Goal: Download file/media

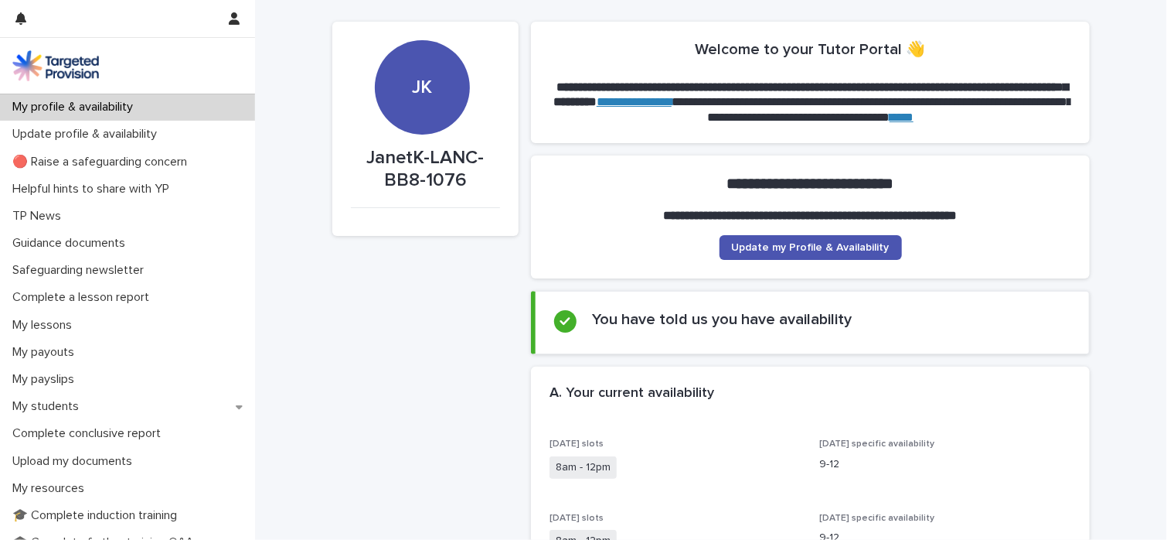
scroll to position [34, 0]
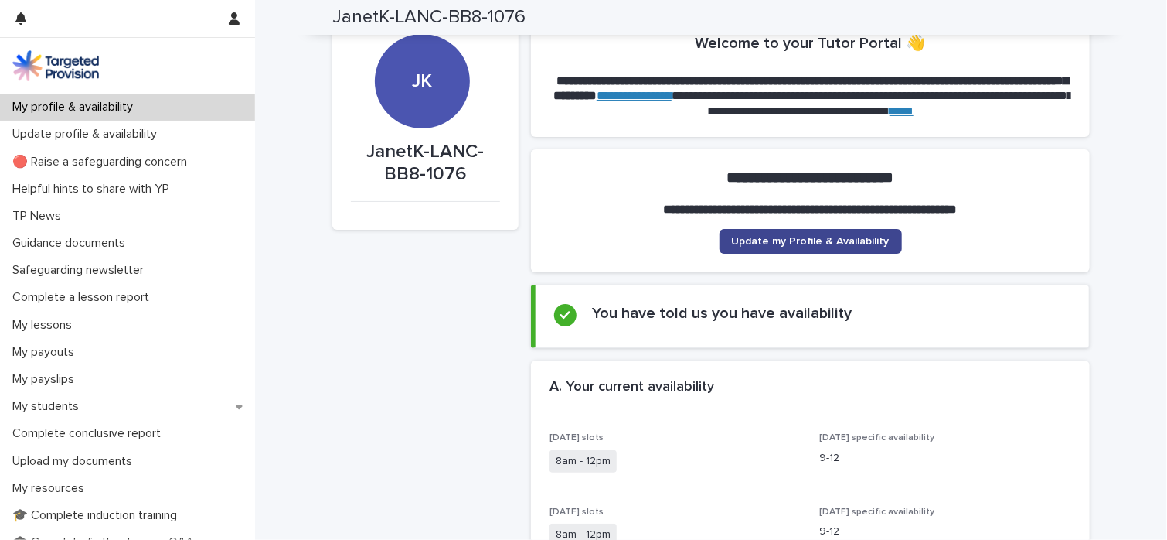
click at [832, 245] on span "Update my Profile & Availability" at bounding box center [811, 241] width 158 height 11
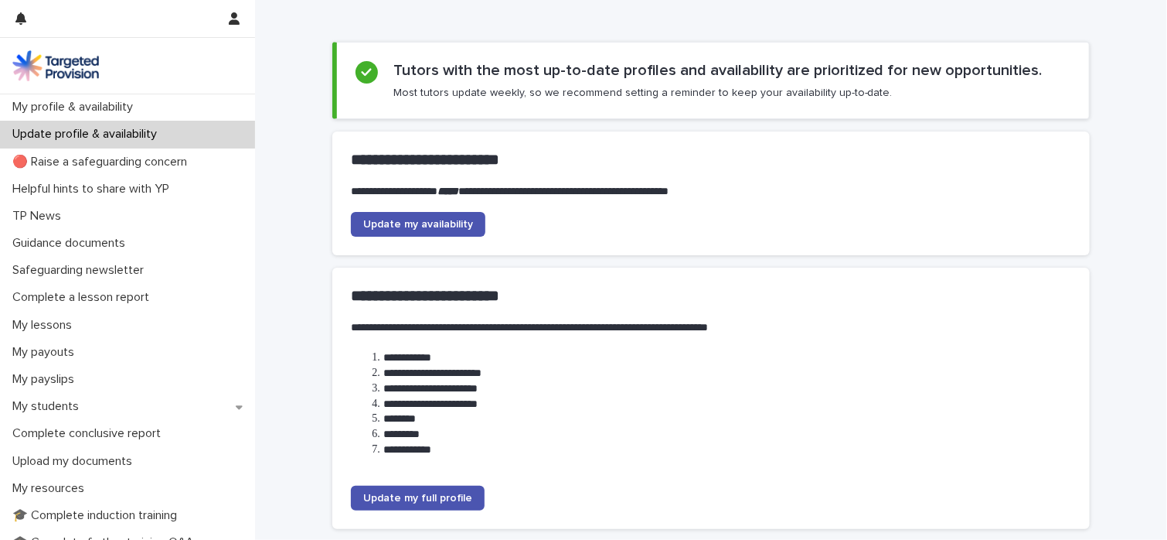
scroll to position [77, 0]
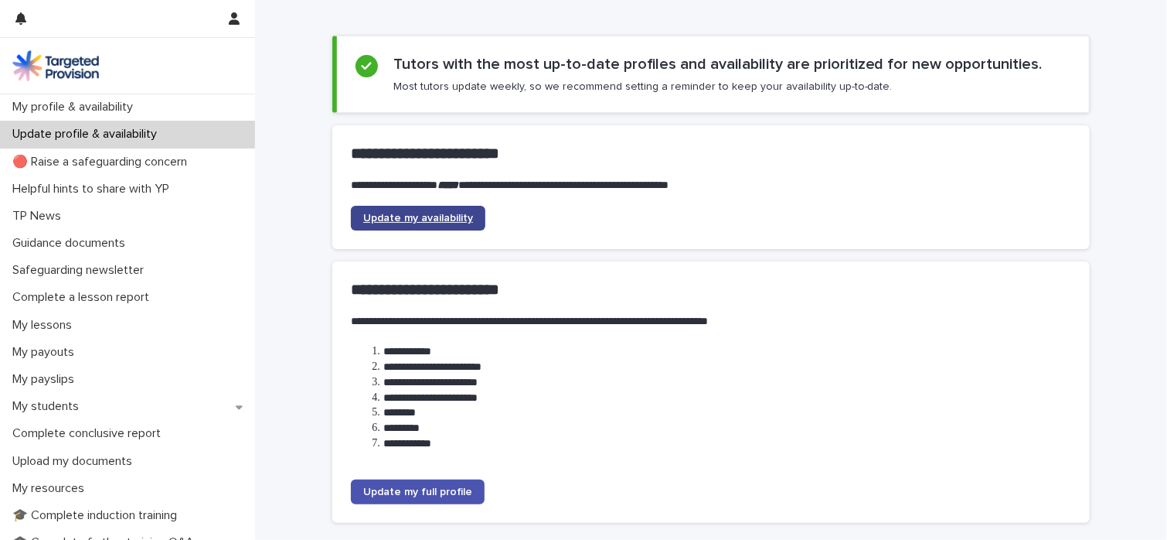
click at [461, 217] on span "Update my availability" at bounding box center [418, 218] width 110 height 11
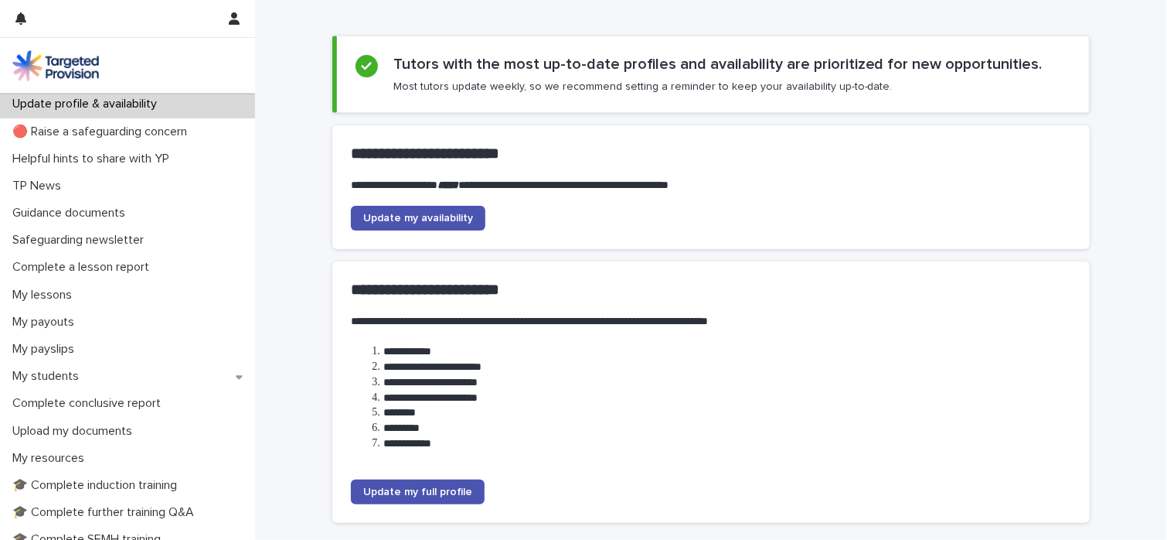
scroll to position [0, 0]
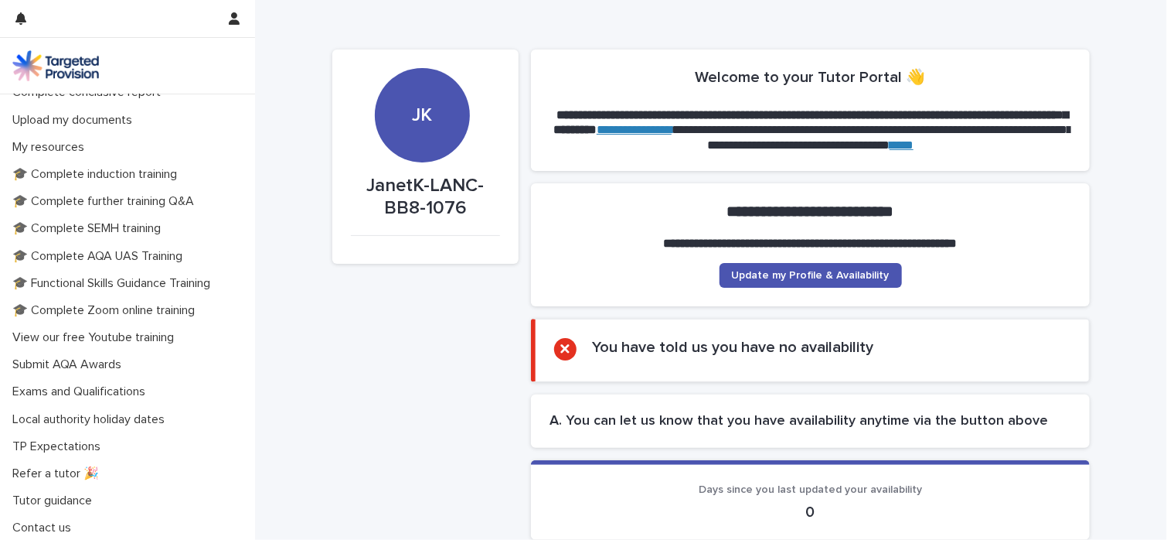
scroll to position [342, 0]
click at [55, 147] on p "My resources" at bounding box center [51, 145] width 90 height 15
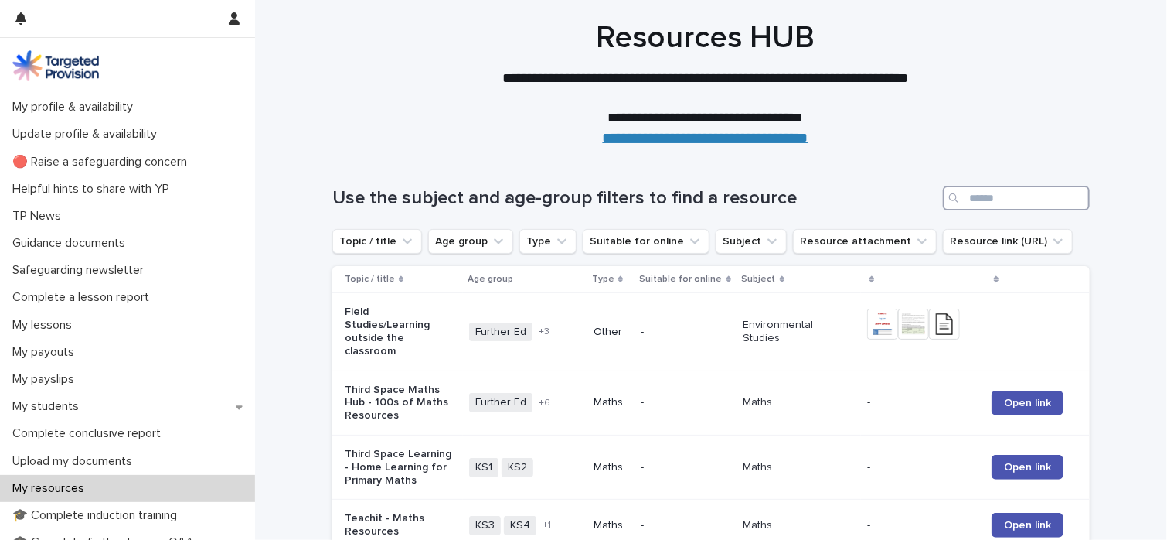
click at [1008, 196] on input "Search" at bounding box center [1016, 198] width 147 height 25
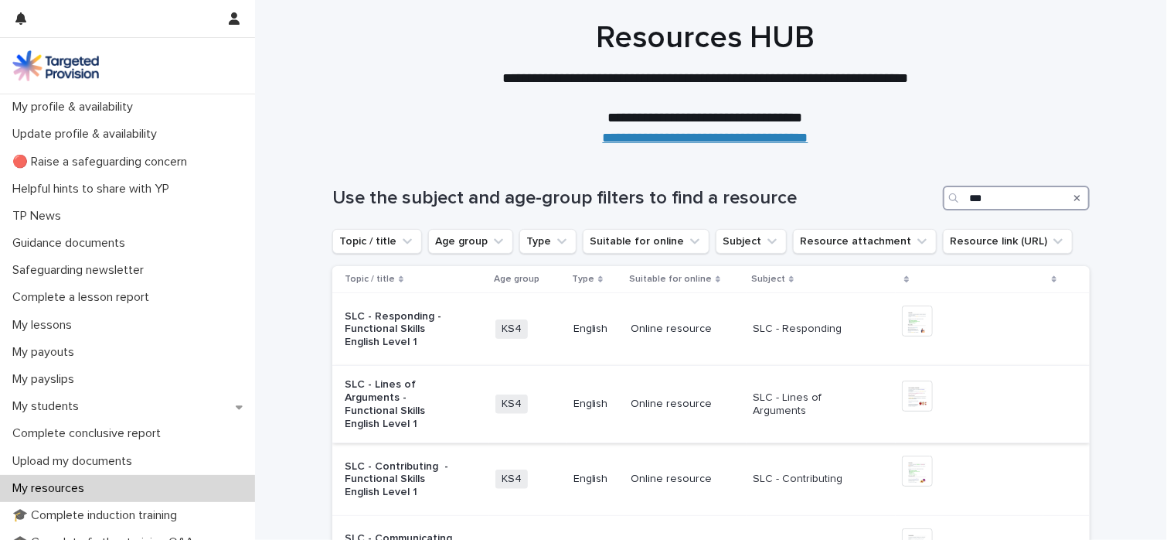
type input "***"
click at [700, 372] on td "Online resource" at bounding box center [686, 404] width 122 height 77
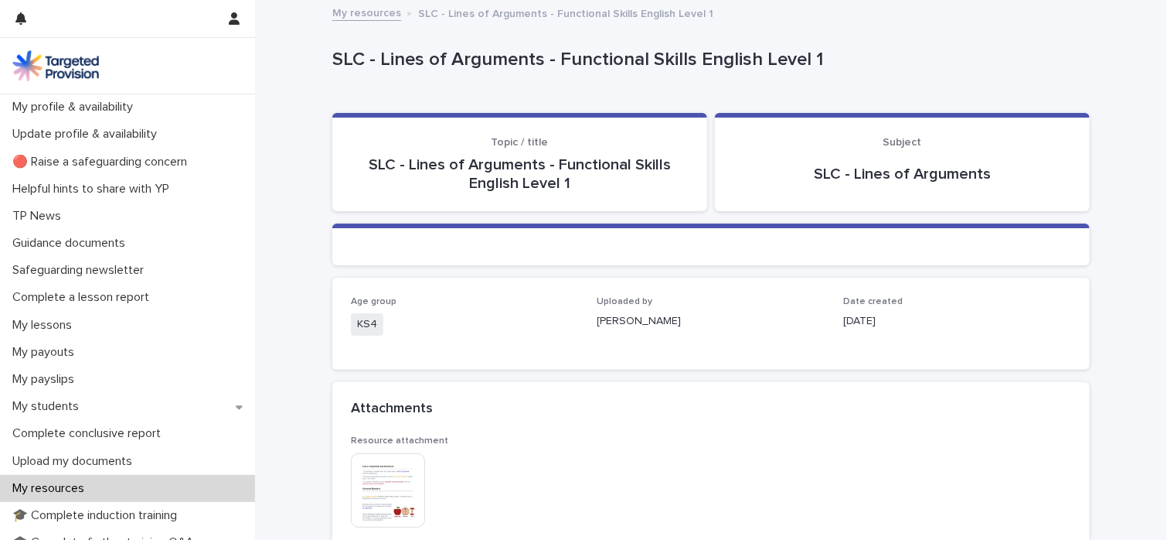
click at [374, 482] on img at bounding box center [388, 490] width 74 height 74
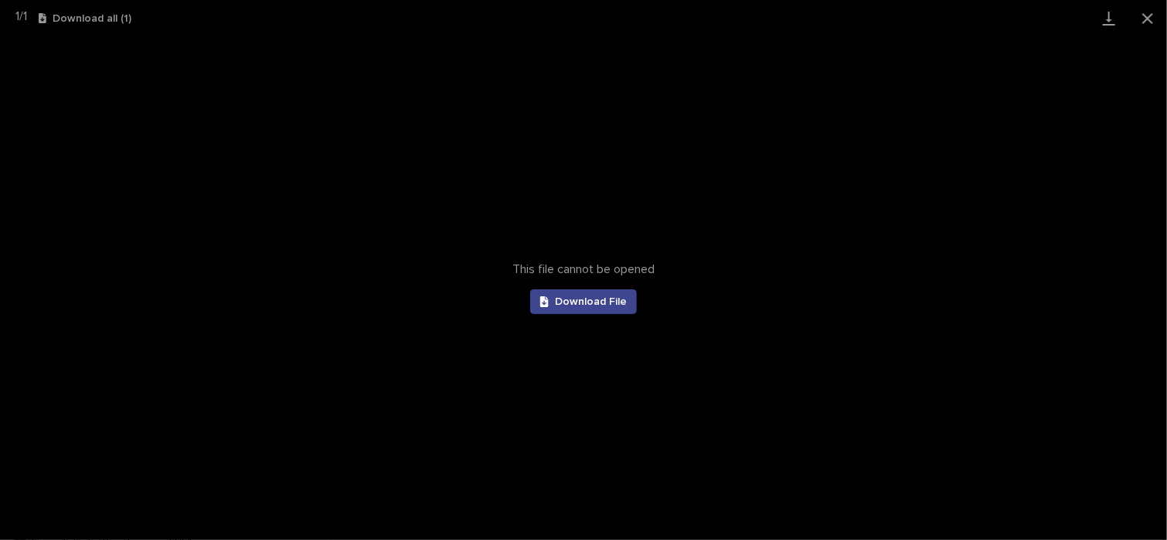
click at [587, 303] on span "Download File" at bounding box center [591, 301] width 72 height 11
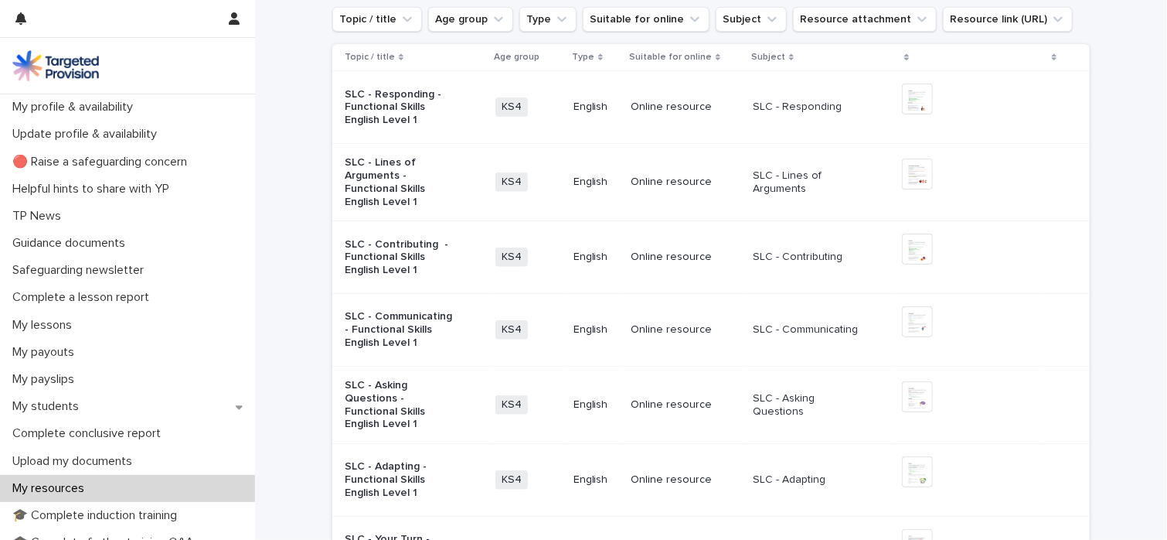
scroll to position [229, 0]
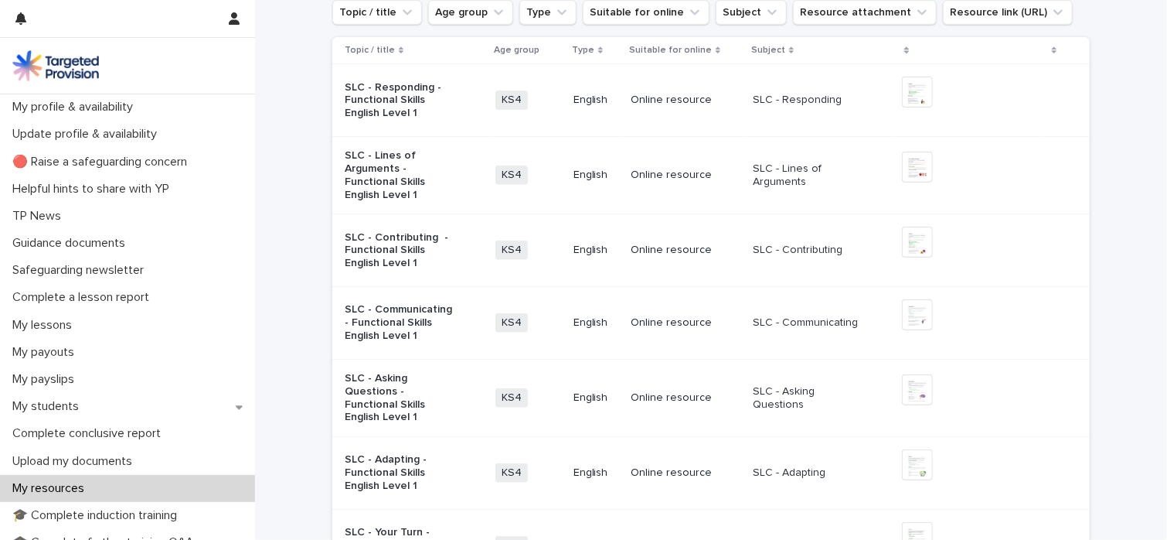
click at [801, 321] on p "SLC - Communicating" at bounding box center [808, 322] width 111 height 13
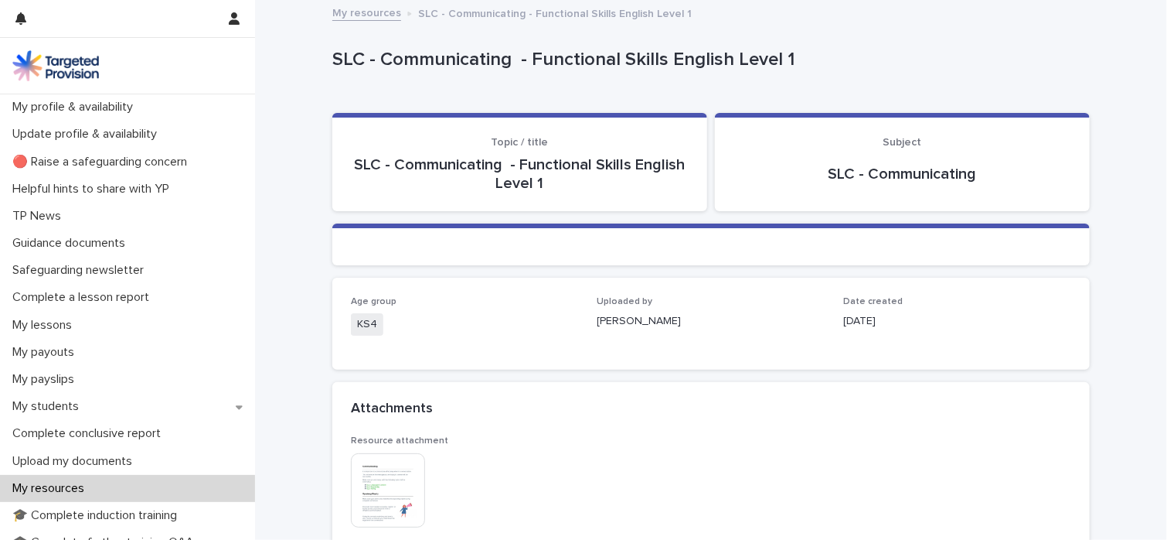
click at [368, 471] on img at bounding box center [388, 490] width 74 height 74
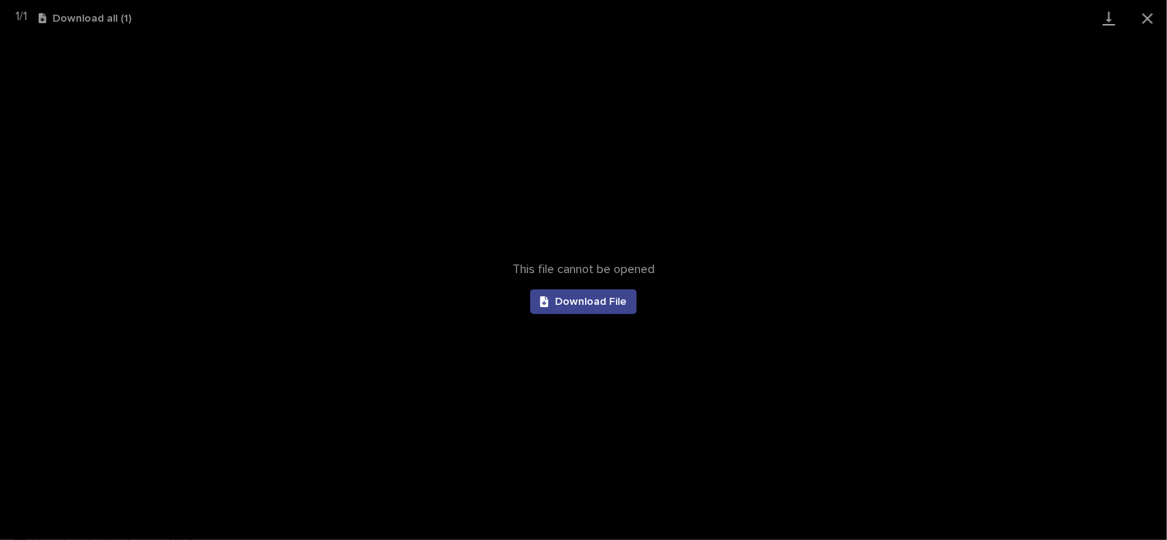
click at [602, 305] on span "Download File" at bounding box center [591, 301] width 72 height 11
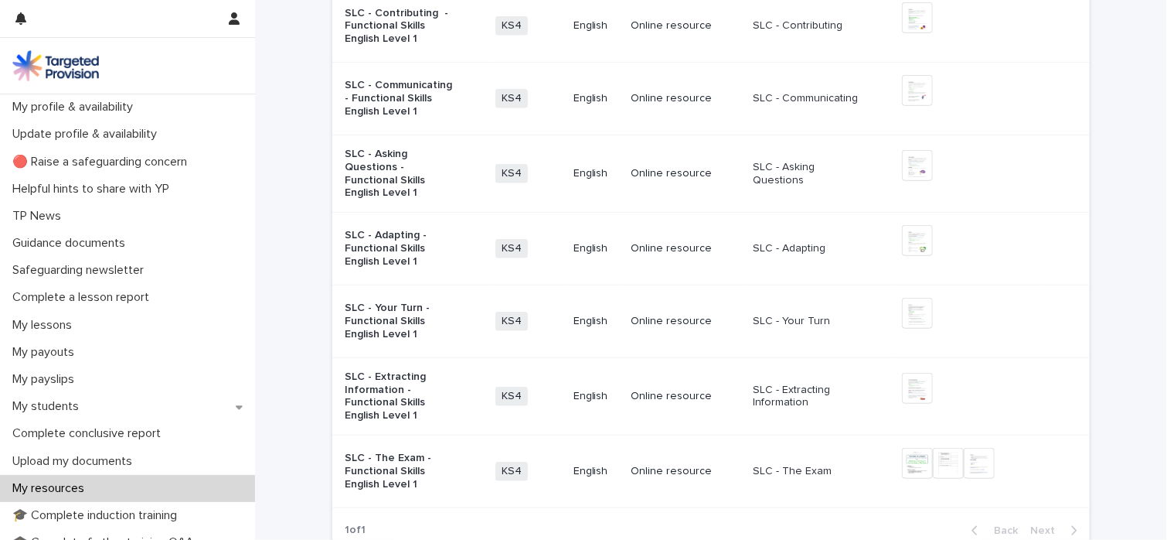
scroll to position [464, 0]
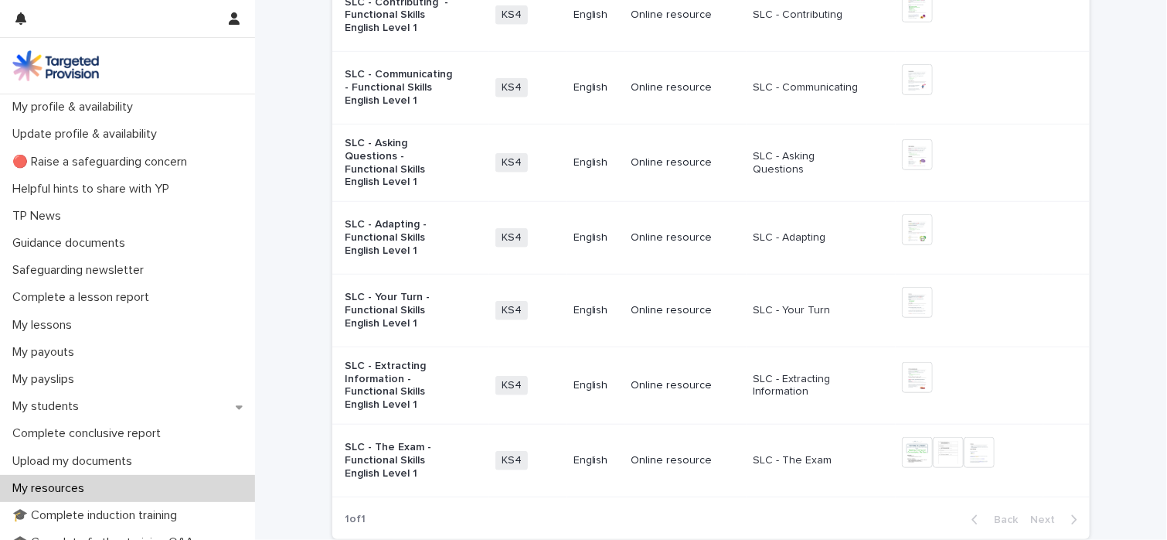
click at [687, 233] on p "Online resource" at bounding box center [686, 237] width 110 height 13
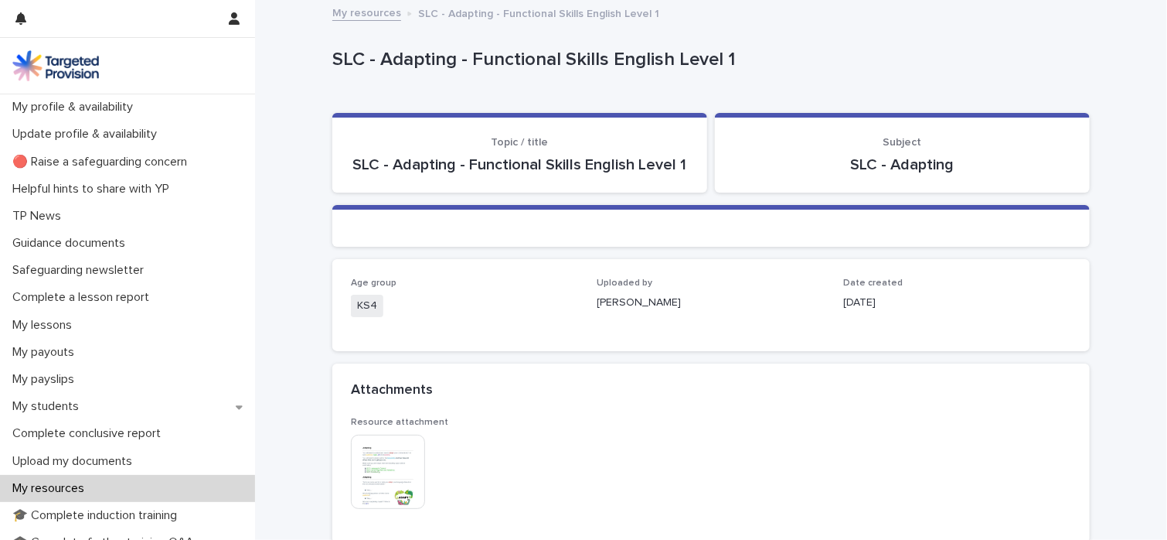
click at [405, 474] on img at bounding box center [388, 471] width 74 height 74
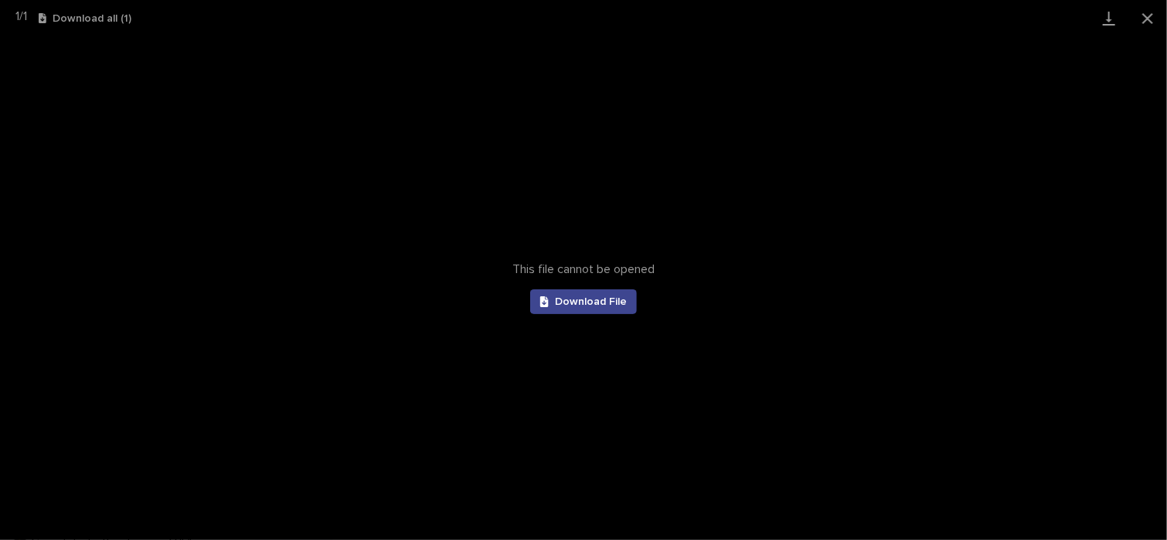
click at [587, 306] on span "Download File" at bounding box center [591, 301] width 72 height 11
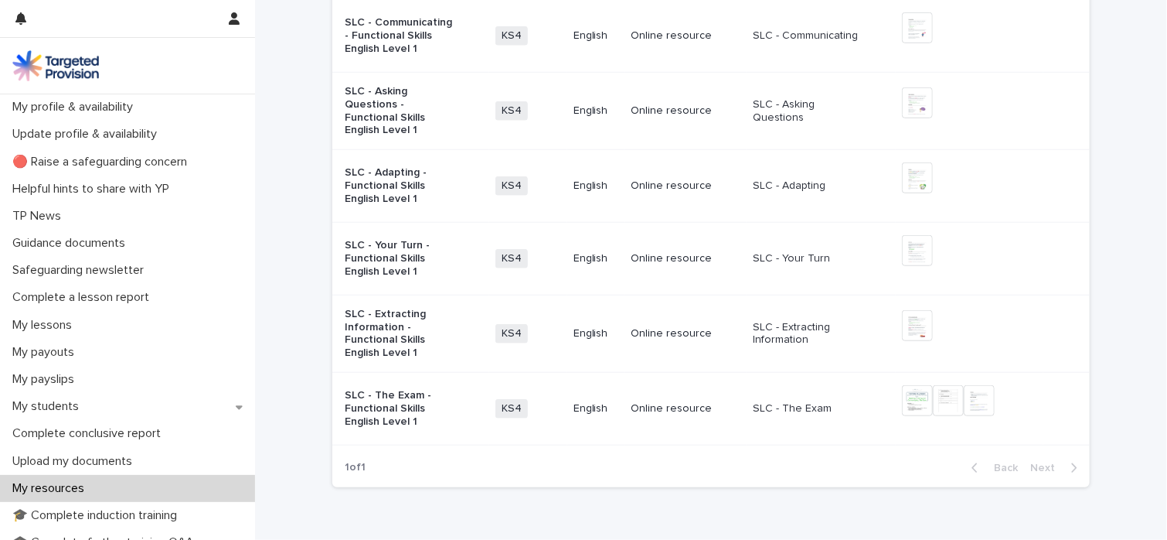
scroll to position [526, 0]
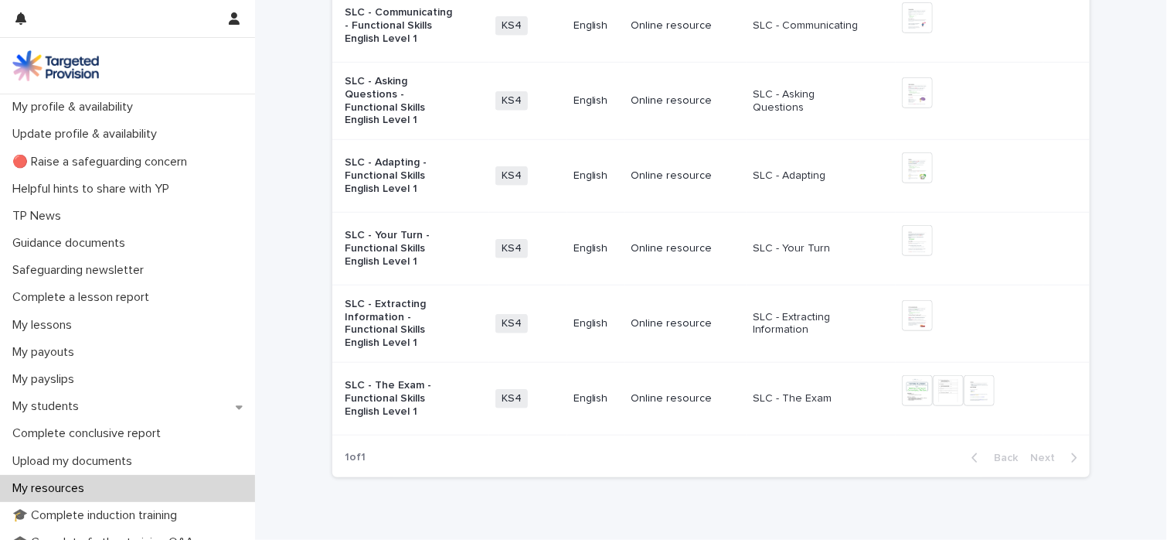
click at [377, 240] on p "SLC - Your Turn - Functional Skills English Level 1" at bounding box center [400, 248] width 111 height 39
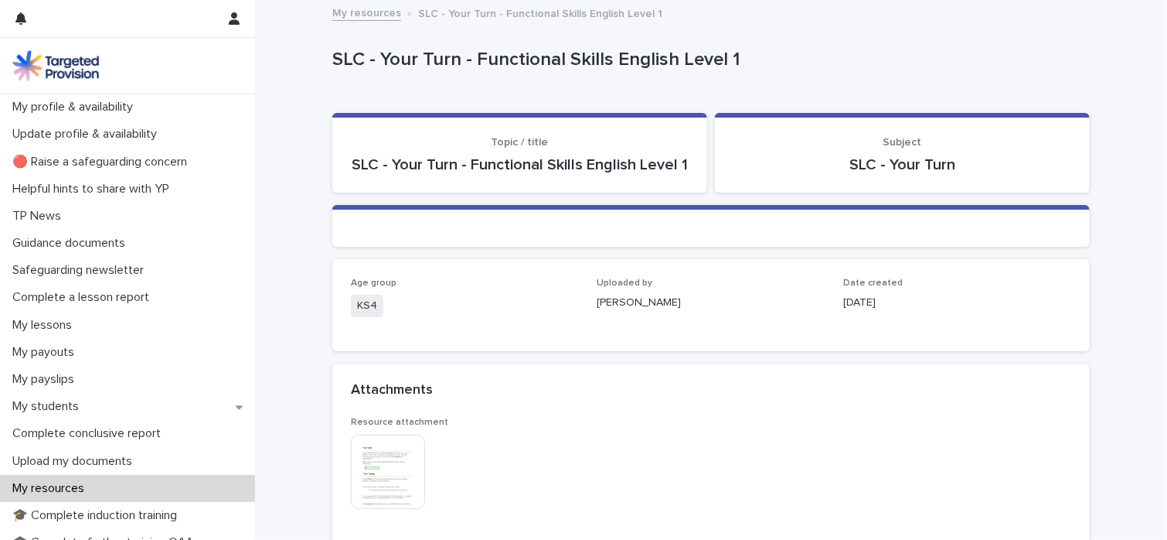
click at [387, 456] on img at bounding box center [388, 471] width 74 height 74
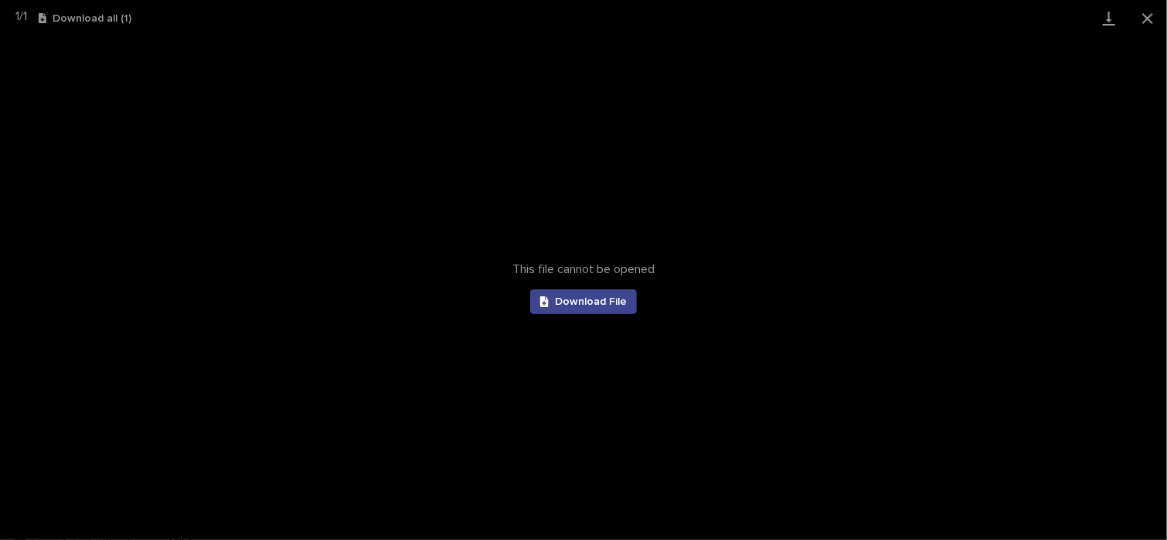
click at [615, 308] on link "Download File" at bounding box center [583, 301] width 107 height 25
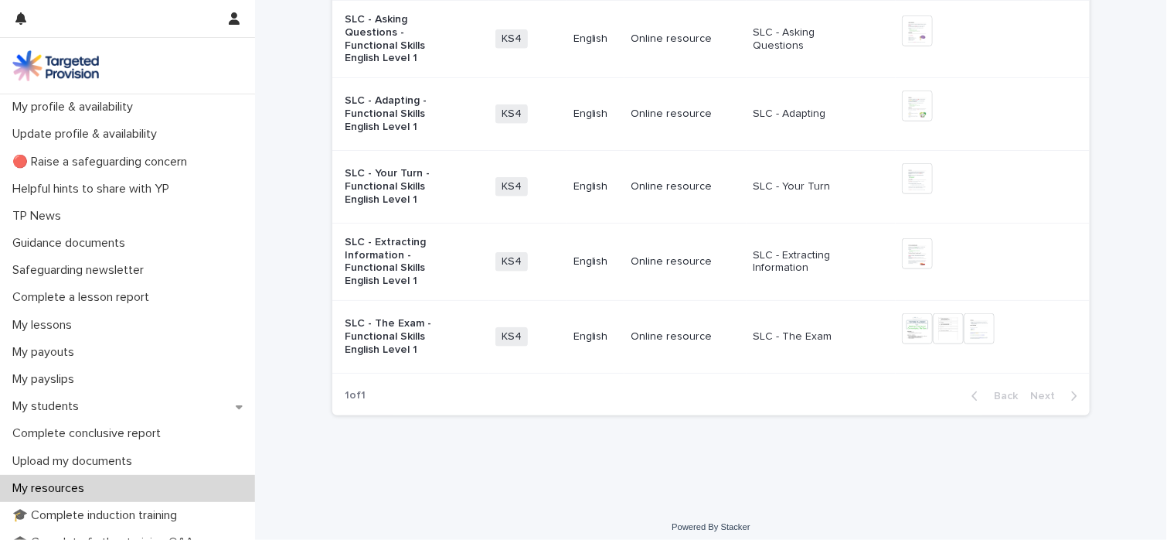
scroll to position [588, 0]
click at [371, 342] on p "SLC - The Exam - Functional Skills English Level 1" at bounding box center [400, 335] width 111 height 39
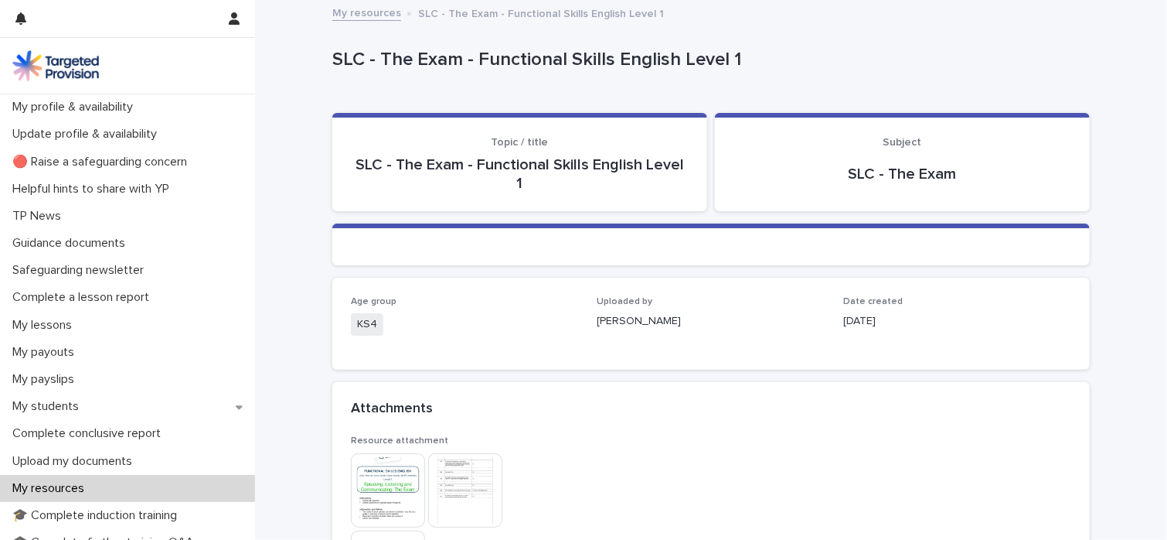
click at [377, 506] on img at bounding box center [388, 490] width 74 height 74
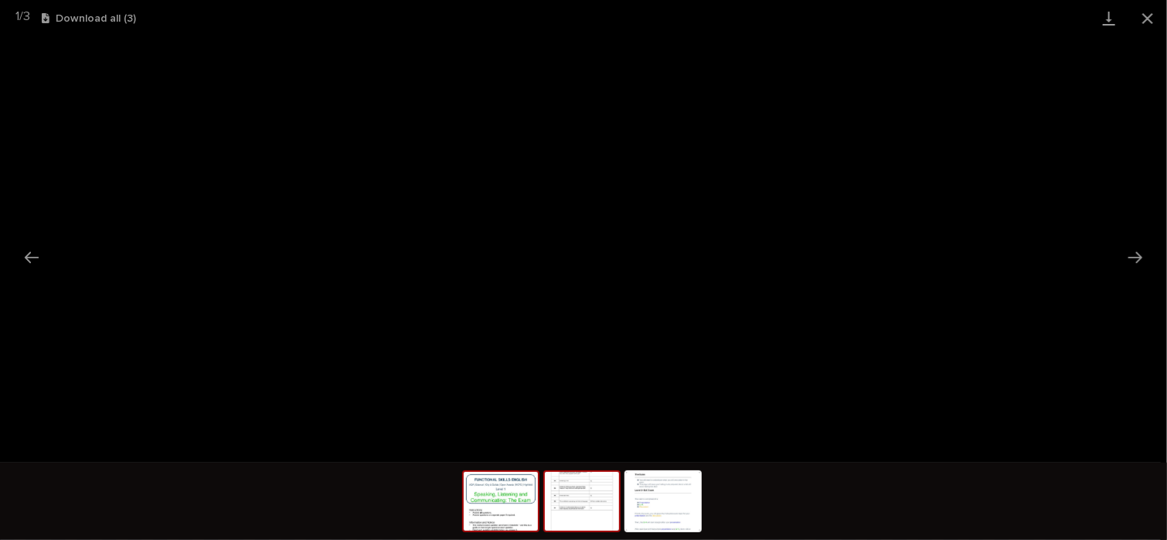
click at [591, 517] on img at bounding box center [582, 501] width 74 height 59
click at [649, 501] on img at bounding box center [663, 501] width 74 height 59
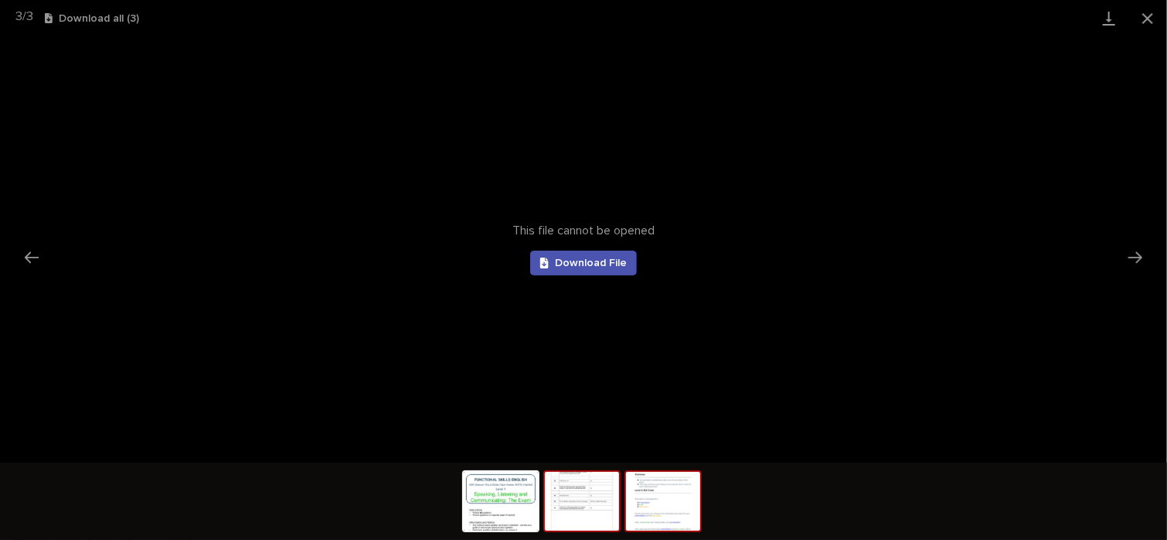
click at [564, 503] on img at bounding box center [582, 501] width 74 height 59
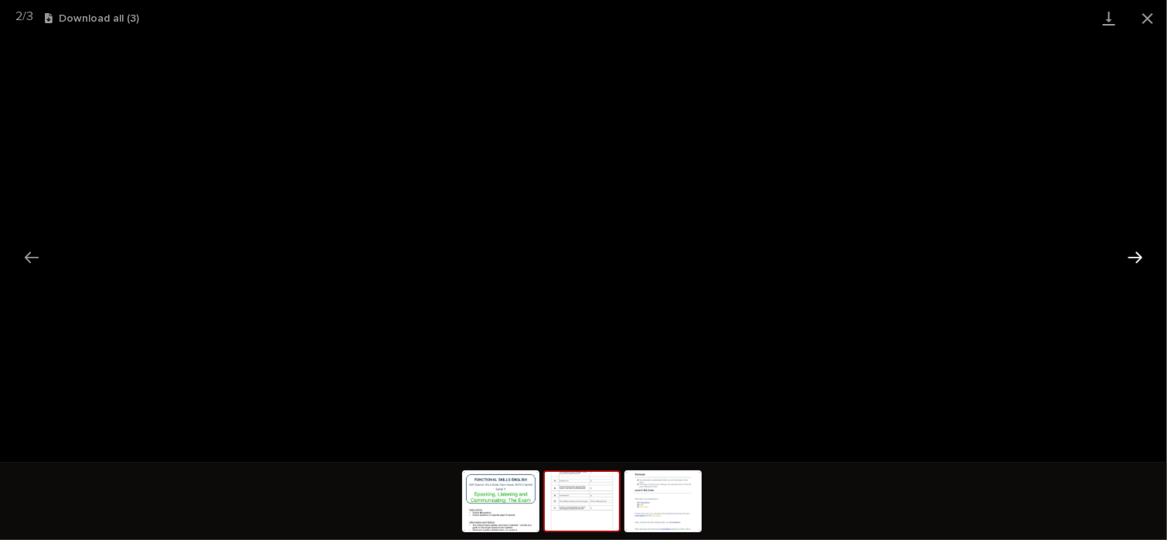
click at [1130, 263] on button "Next slide" at bounding box center [1135, 257] width 32 height 30
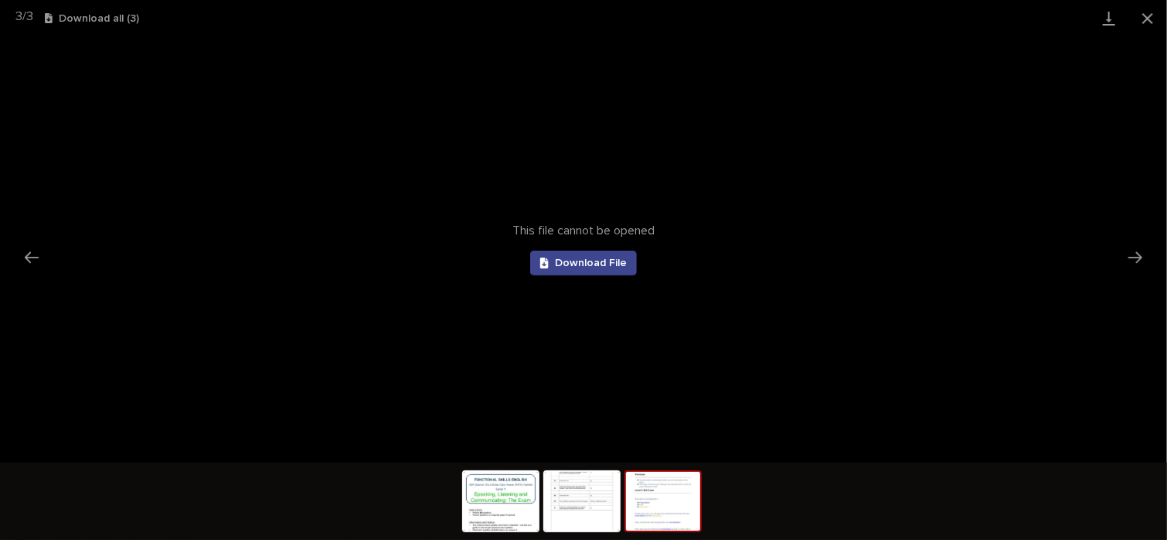
click at [605, 270] on link "Download File" at bounding box center [583, 262] width 107 height 25
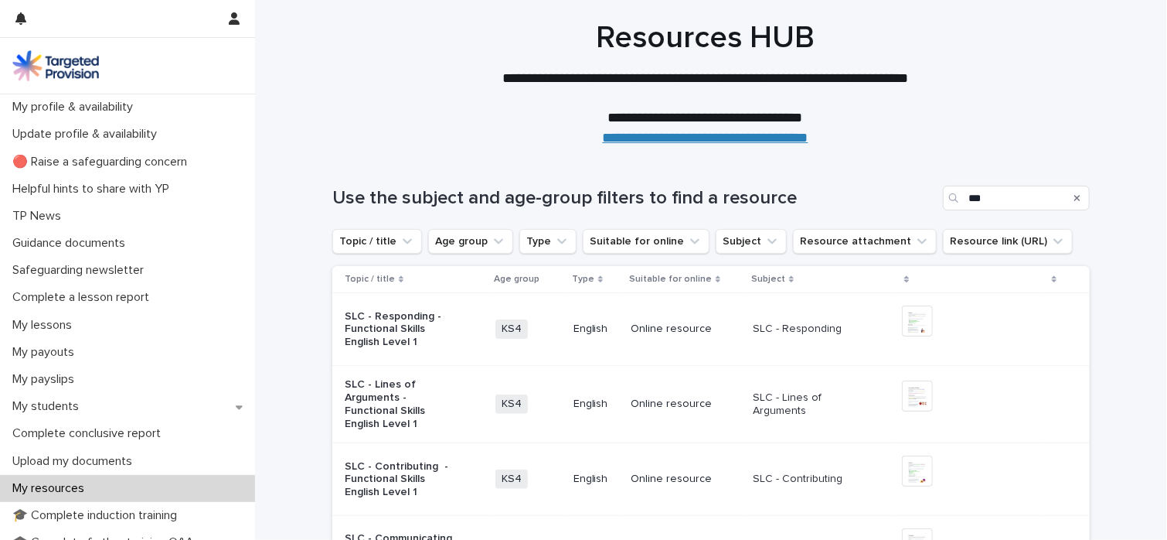
click at [1075, 199] on icon "Search" at bounding box center [1078, 197] width 6 height 9
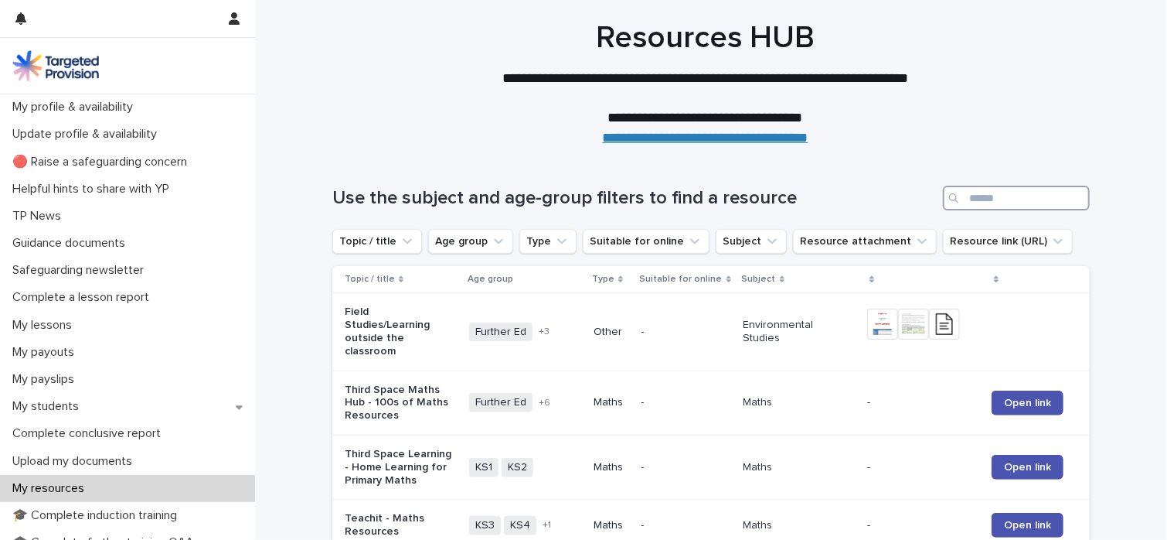
click at [1058, 195] on input "Search" at bounding box center [1016, 198] width 147 height 25
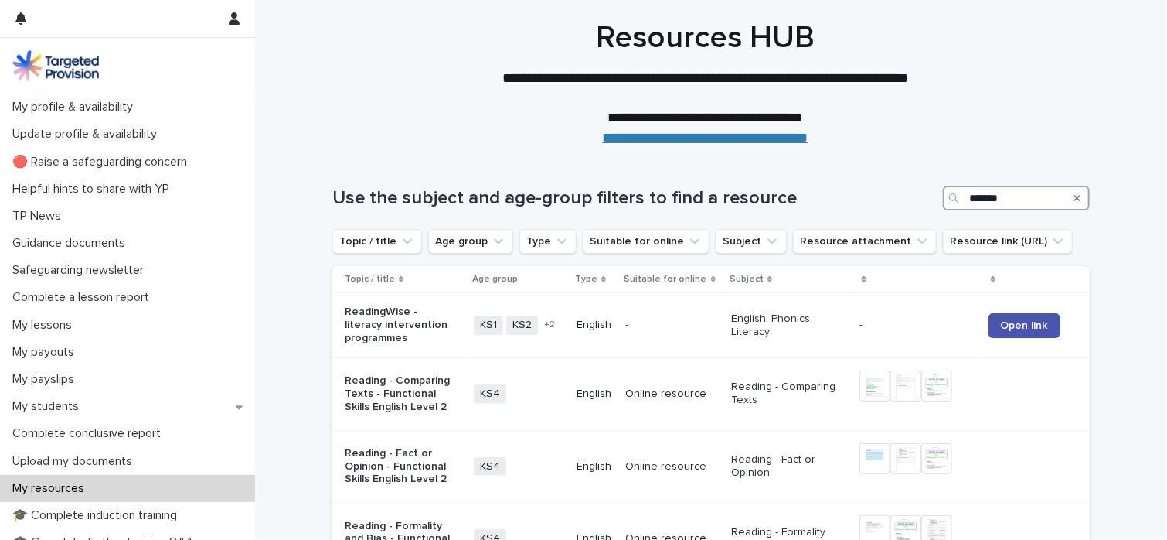
type input "*******"
click at [557, 236] on button "Type" at bounding box center [548, 241] width 57 height 25
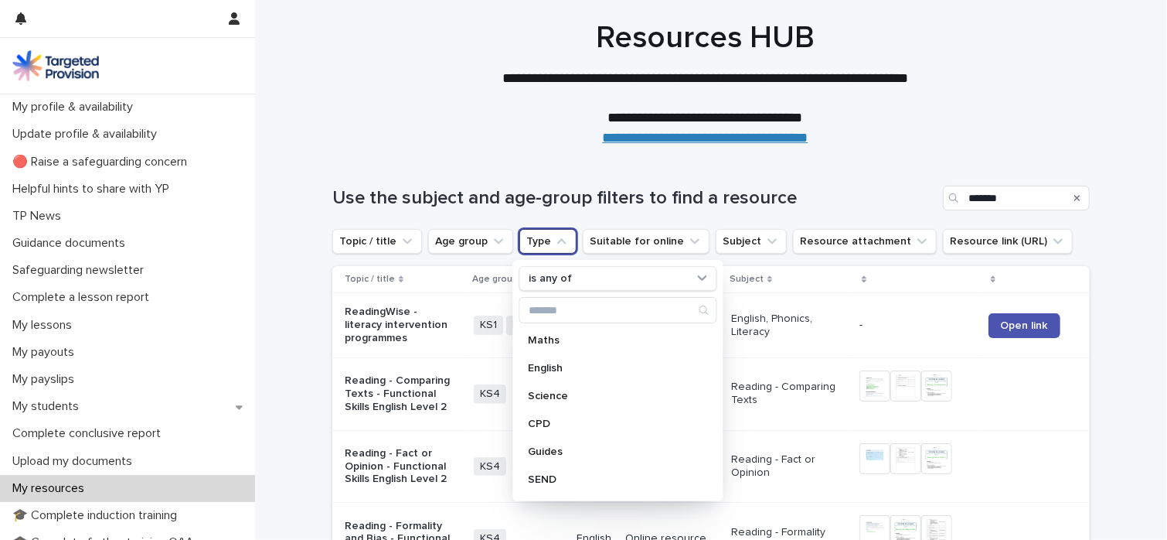
click at [556, 235] on icon "Type" at bounding box center [561, 240] width 15 height 15
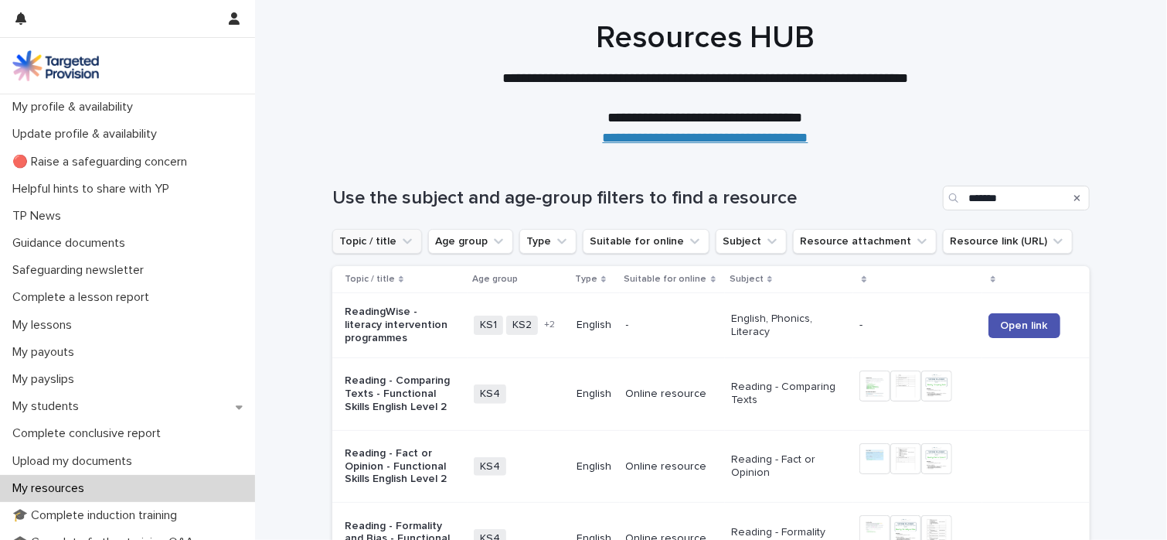
click at [400, 245] on icon "Topic / title" at bounding box center [407, 240] width 15 height 15
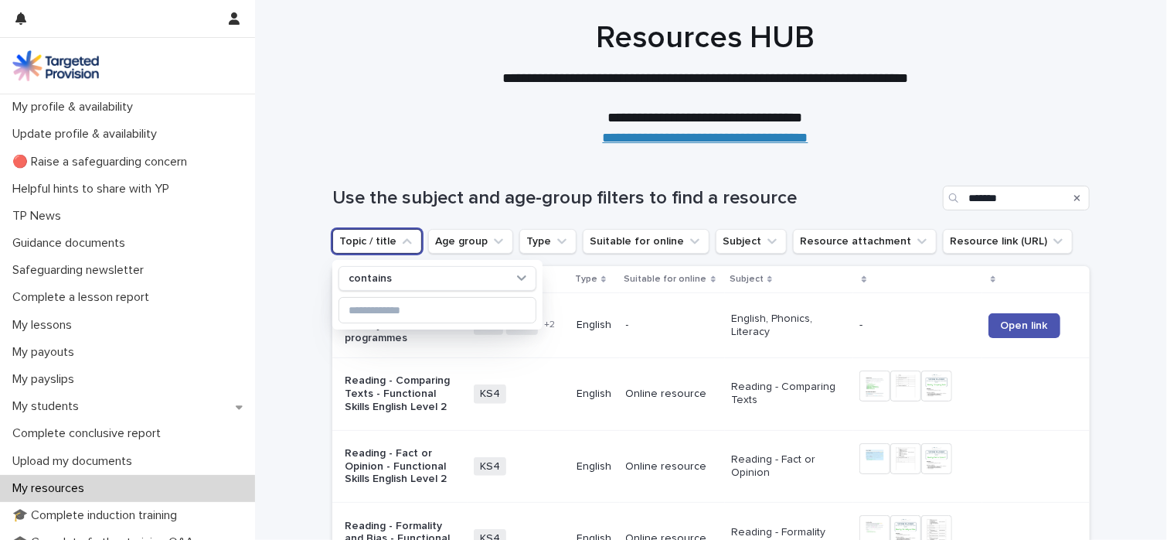
click at [400, 245] on icon "Topic / title" at bounding box center [407, 240] width 15 height 15
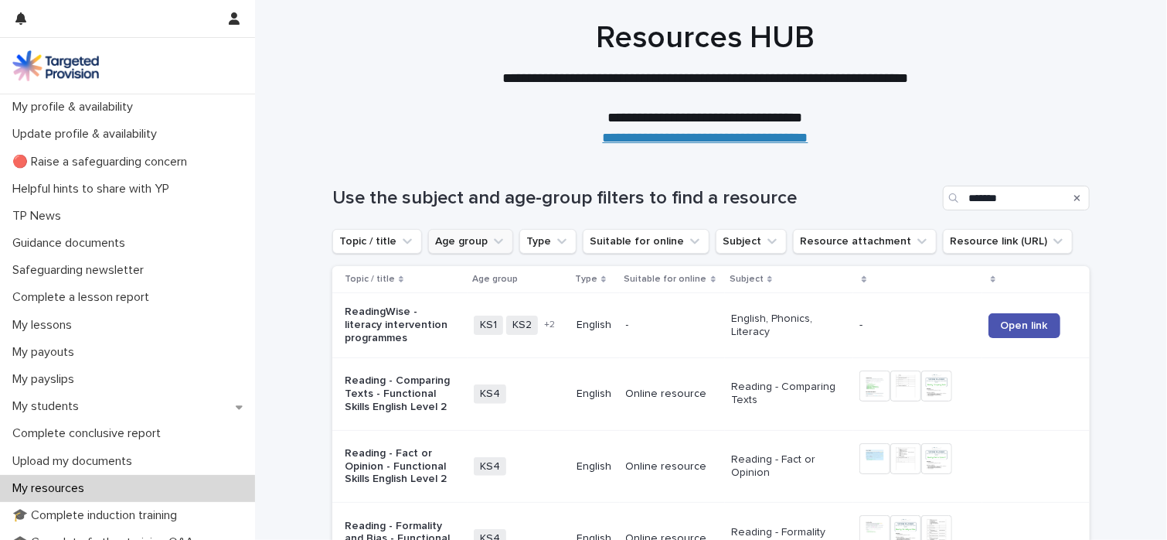
click at [491, 245] on icon "Age group" at bounding box center [498, 240] width 15 height 15
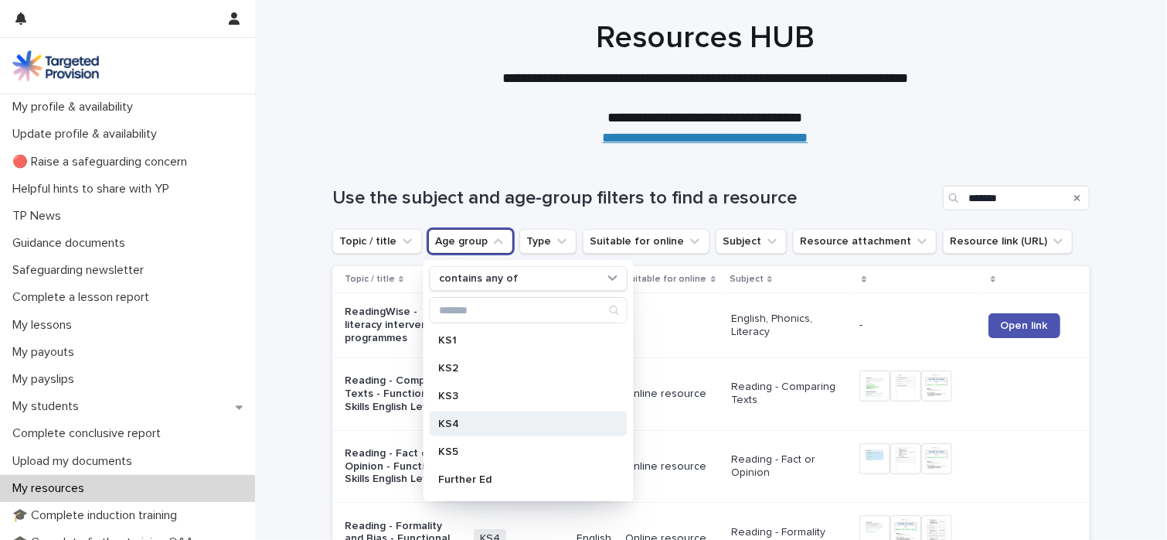
click at [456, 421] on p "KS4" at bounding box center [521, 423] width 164 height 11
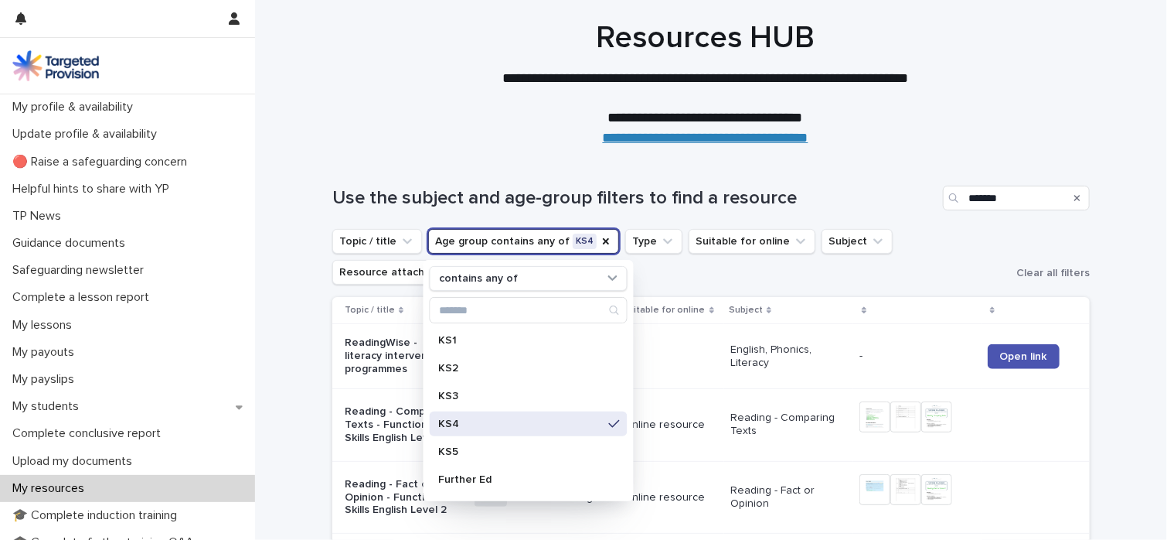
click at [1005, 103] on p at bounding box center [706, 98] width 618 height 20
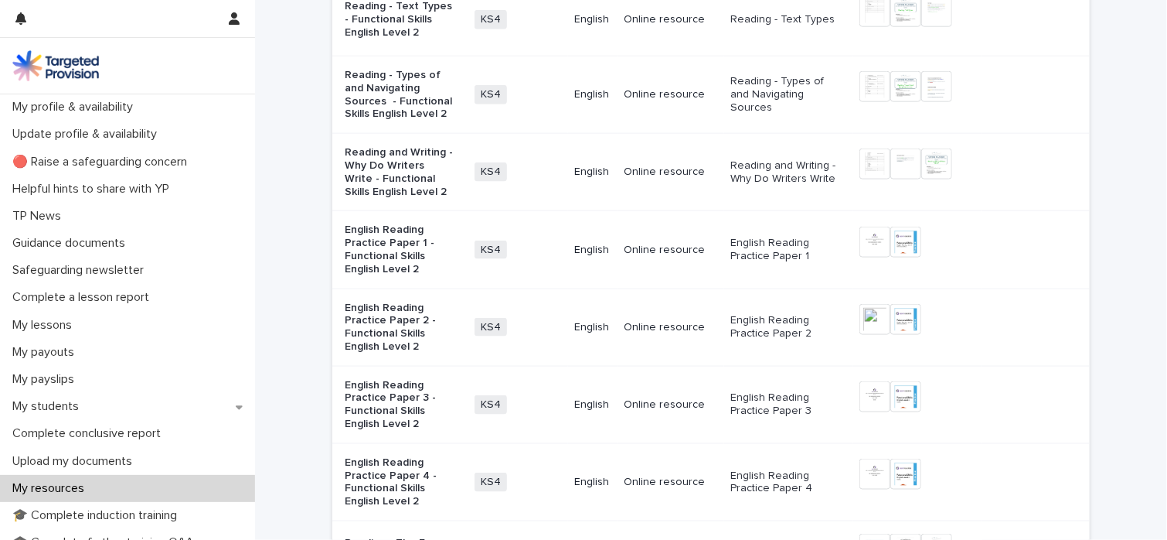
scroll to position [919, 0]
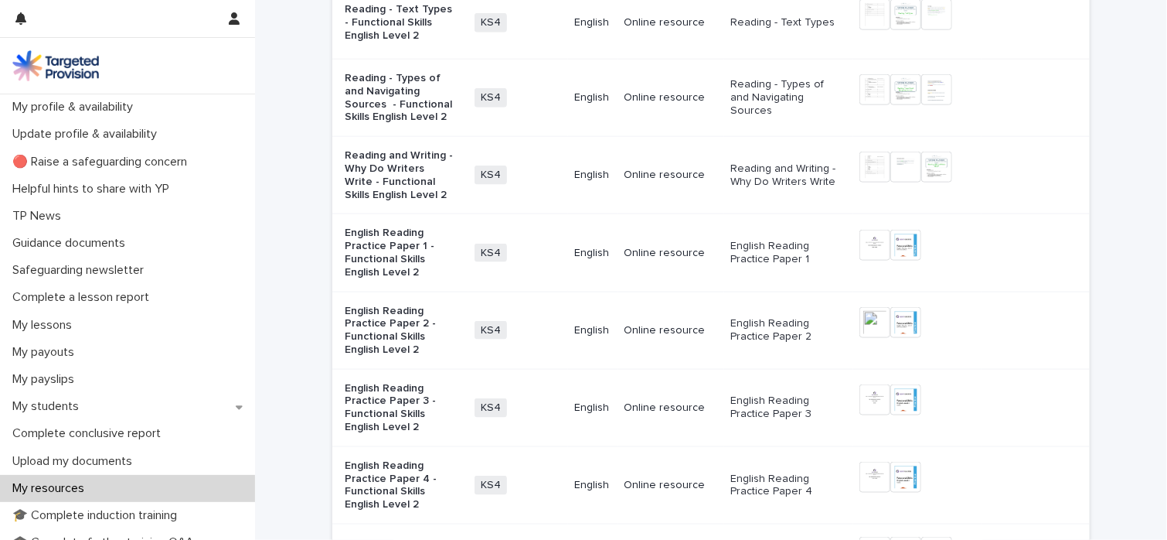
click at [376, 240] on p "English Reading Practice Paper 1 - Functional Skills English Level 2" at bounding box center [400, 253] width 111 height 52
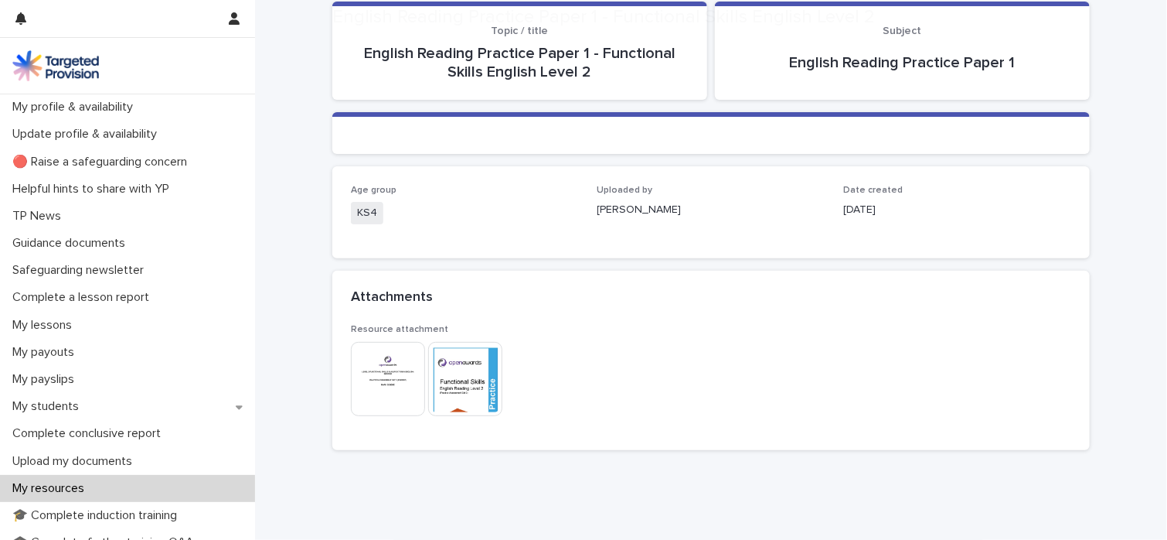
scroll to position [112, 0]
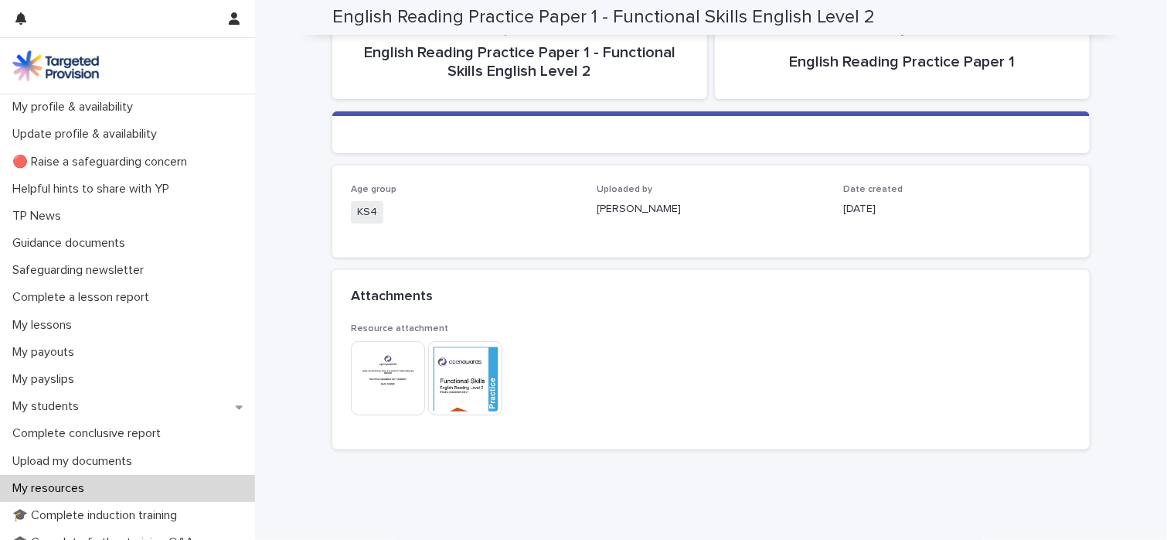
click at [387, 355] on img at bounding box center [388, 378] width 74 height 74
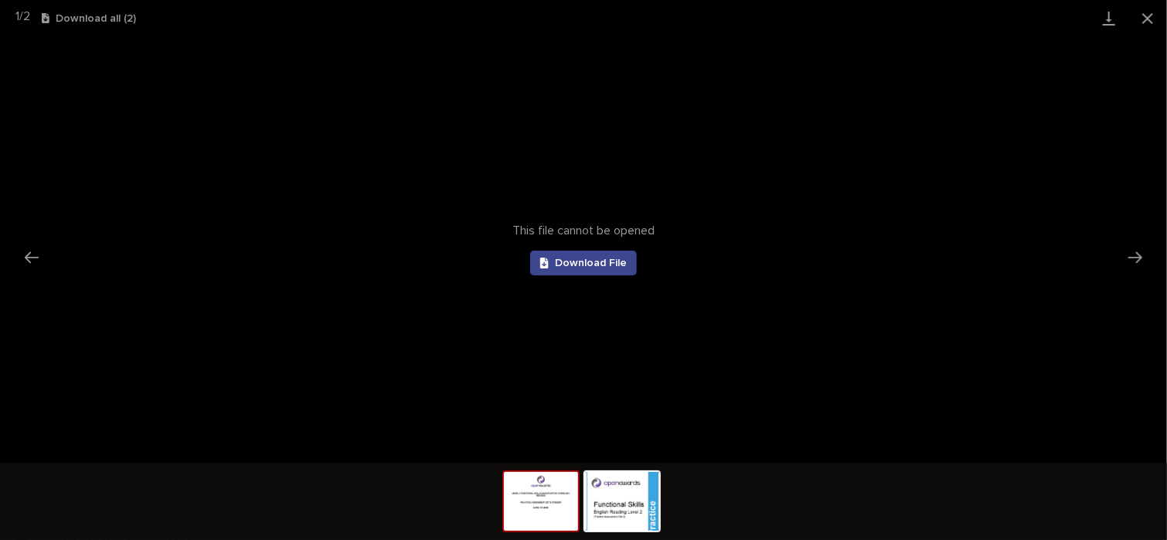
scroll to position [0, 0]
click at [614, 266] on span "Download File" at bounding box center [591, 262] width 72 height 11
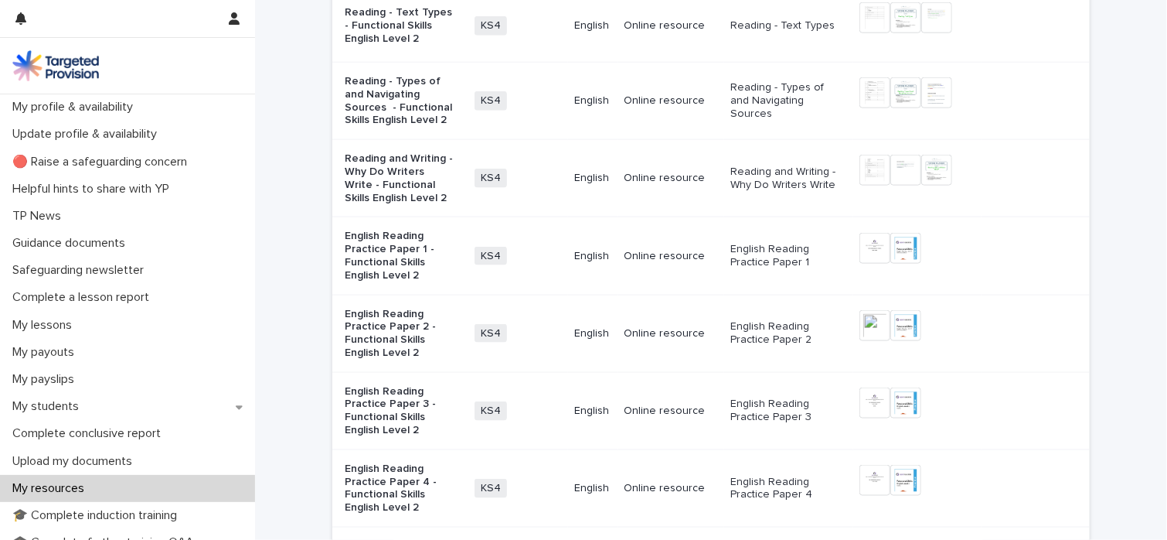
scroll to position [919, 0]
